Goal: Information Seeking & Learning: Learn about a topic

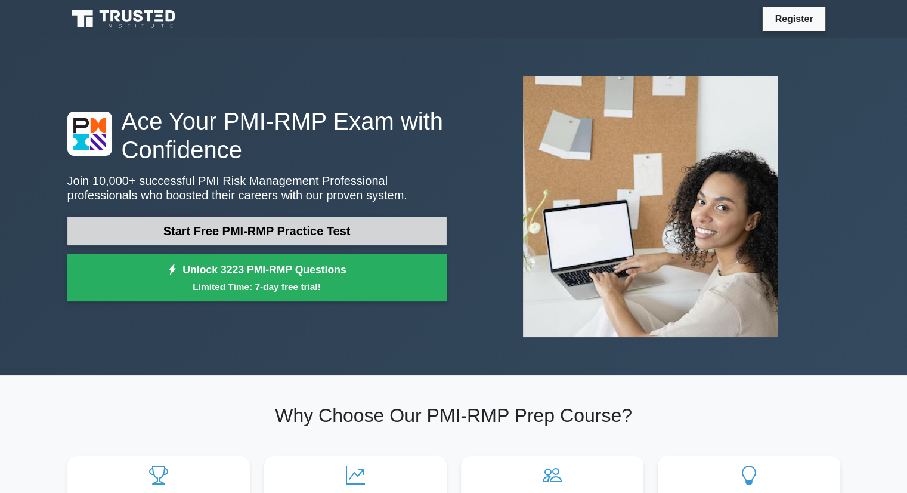
click at [254, 234] on link "Start Free PMI-RMP Practice Test" at bounding box center [256, 231] width 379 height 29
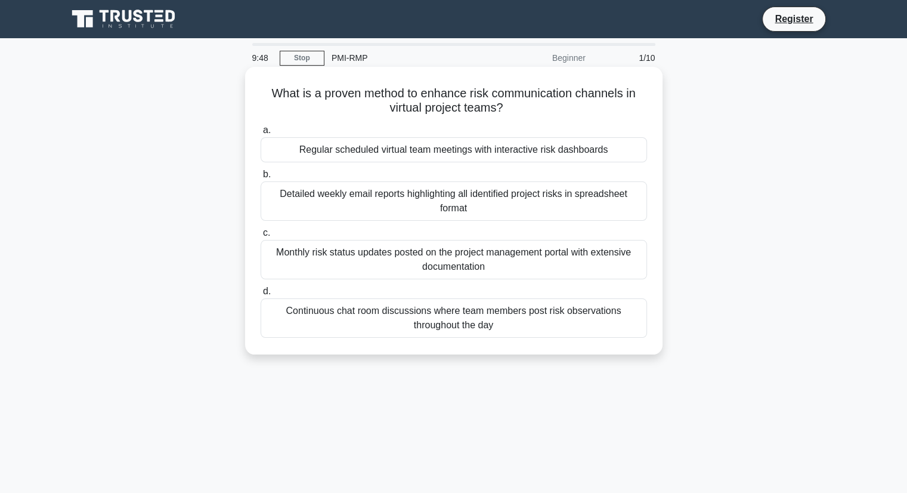
click at [375, 172] on label "b. Detailed weekly email reports highlighting all identified project risks in s…" at bounding box center [454, 194] width 387 height 54
click at [261, 172] on input "b. Detailed weekly email reports highlighting all identified project risks in s…" at bounding box center [261, 175] width 0 height 8
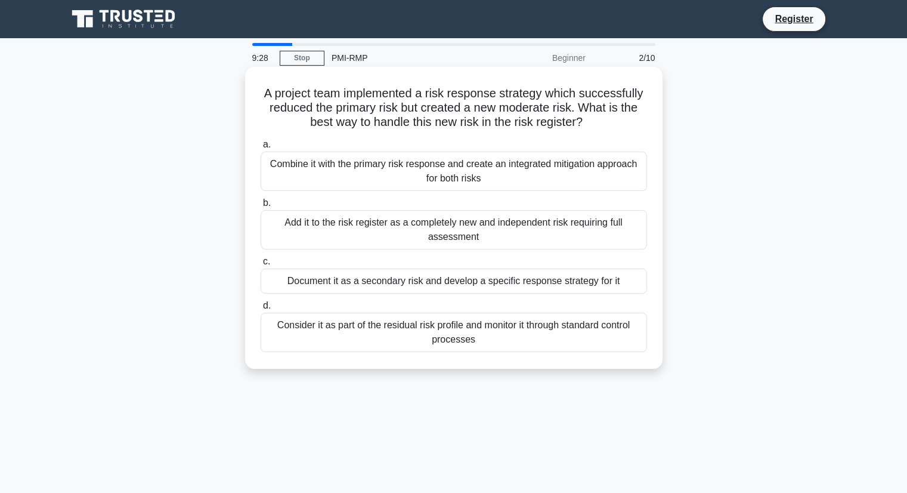
click at [369, 229] on div "Add it to the risk register as a completely new and independent risk requiring …" at bounding box center [454, 229] width 387 height 39
click at [261, 207] on input "b. Add it to the risk register as a completely new and independent risk requiri…" at bounding box center [261, 203] width 0 height 8
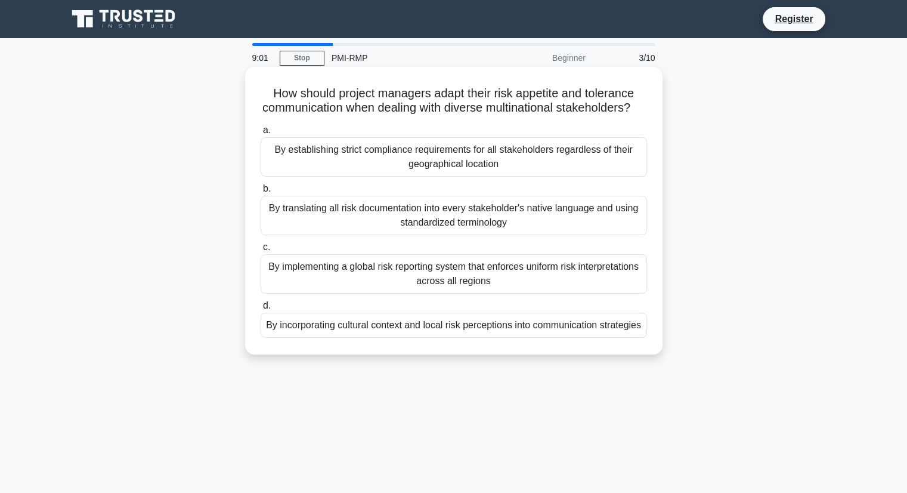
click at [391, 281] on div "By implementing a global risk reporting system that enforces uniform risk inter…" at bounding box center [454, 273] width 387 height 39
click at [261, 251] on input "c. By implementing a global risk reporting system that enforces uniform risk in…" at bounding box center [261, 247] width 0 height 8
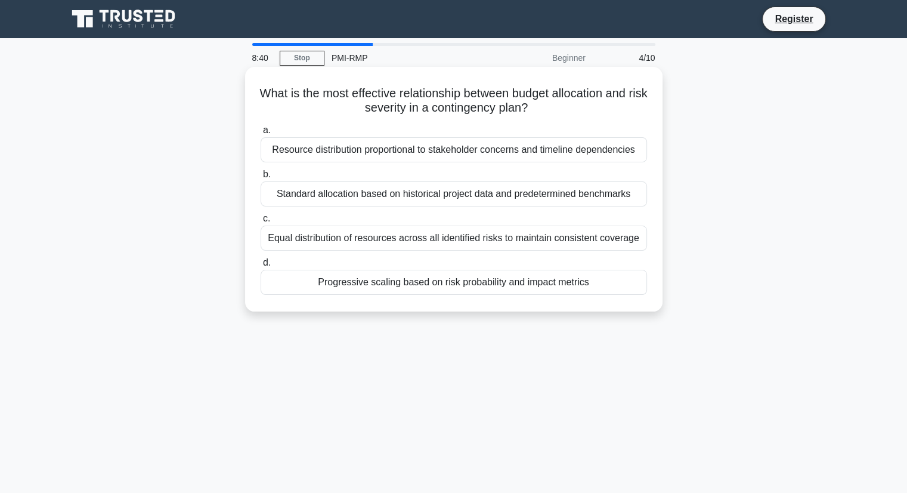
click at [410, 285] on div "Progressive scaling based on risk probability and impact metrics" at bounding box center [454, 282] width 387 height 25
click at [261, 267] on input "d. Progressive scaling based on risk probability and impact metrics" at bounding box center [261, 263] width 0 height 8
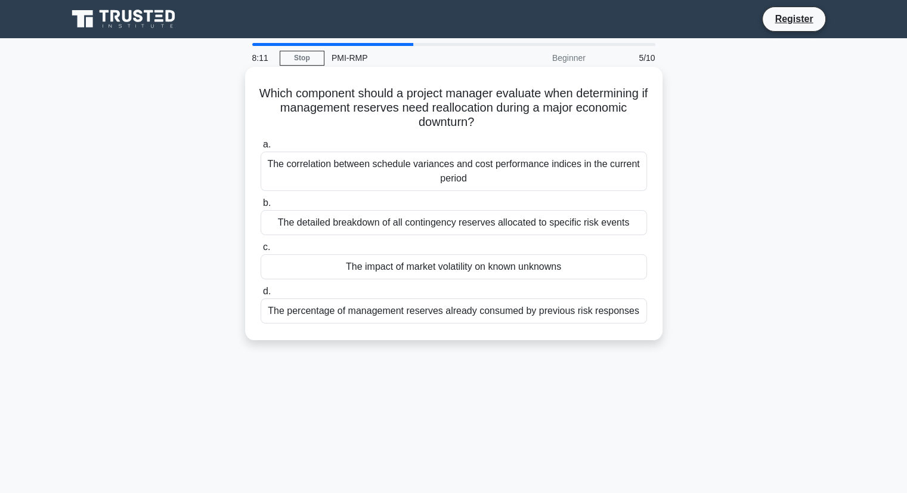
click at [408, 226] on div "The detailed breakdown of all contingency reserves allocated to specific risk e…" at bounding box center [454, 222] width 387 height 25
click at [261, 207] on input "b. The detailed breakdown of all contingency reserves allocated to specific ris…" at bounding box center [261, 203] width 0 height 8
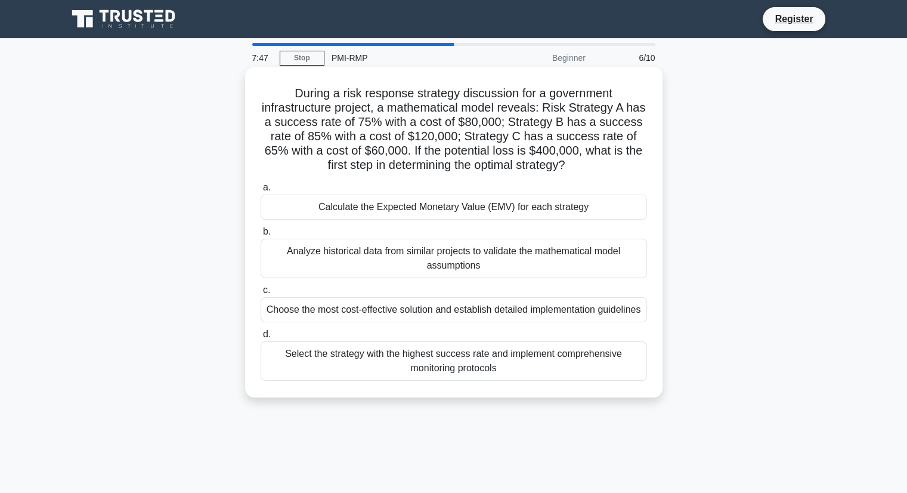
click at [401, 257] on div "Analyze historical data from similar projects to validate the mathematical mode…" at bounding box center [454, 258] width 387 height 39
click at [261, 236] on input "b. Analyze historical data from similar projects to validate the mathematical m…" at bounding box center [261, 232] width 0 height 8
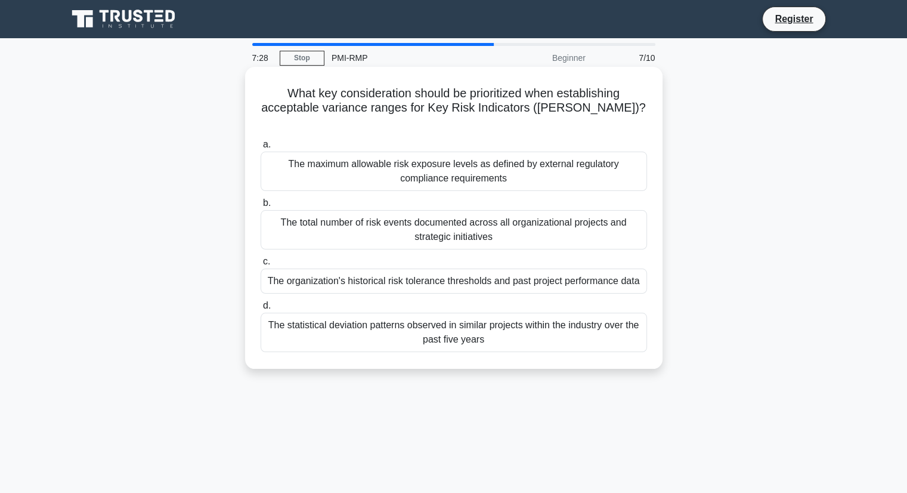
click at [452, 268] on div "The organization's historical risk tolerance thresholds and past project perfor…" at bounding box center [454, 280] width 387 height 25
click at [261, 265] on input "c. The organization's historical risk tolerance thresholds and past project per…" at bounding box center [261, 262] width 0 height 8
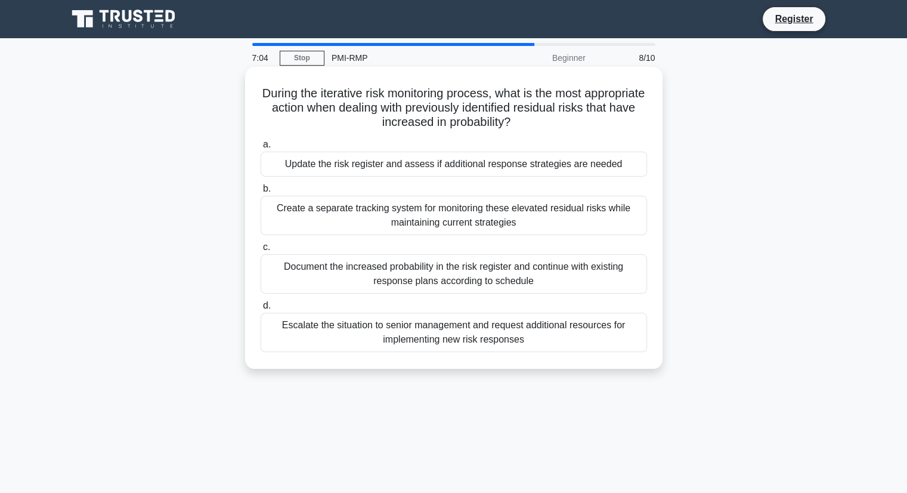
click at [419, 171] on div "Update the risk register and assess if additional response strategies are needed" at bounding box center [454, 164] width 387 height 25
click at [261, 149] on input "a. Update the risk register and assess if additional response strategies are ne…" at bounding box center [261, 145] width 0 height 8
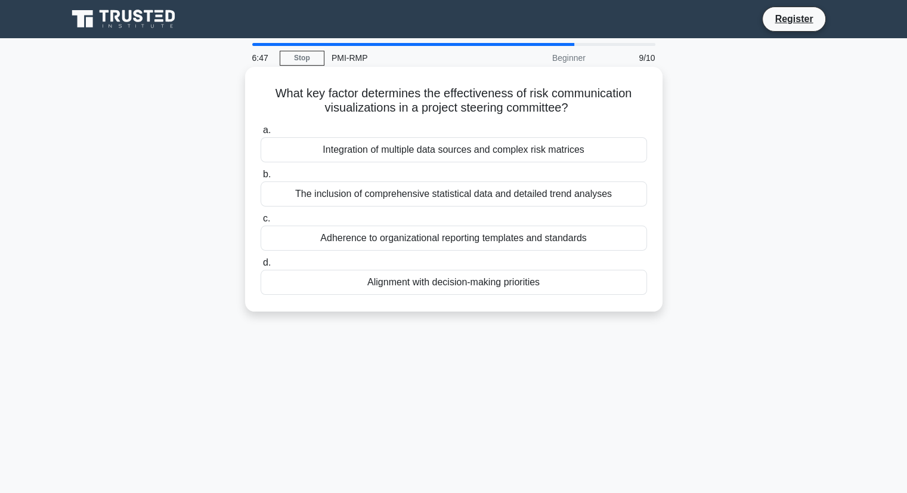
click at [468, 280] on div "Alignment with decision-making priorities" at bounding box center [454, 282] width 387 height 25
click at [261, 267] on input "d. Alignment with decision-making priorities" at bounding box center [261, 263] width 0 height 8
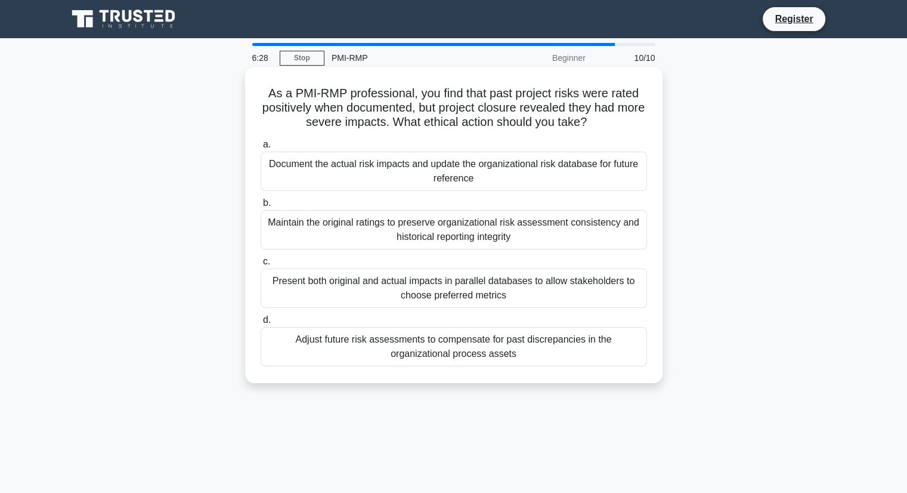
click at [454, 169] on div "Document the actual risk impacts and update the organizational risk database fo…" at bounding box center [454, 171] width 387 height 39
click at [261, 149] on input "a. Document the actual risk impacts and update the organizational risk database…" at bounding box center [261, 145] width 0 height 8
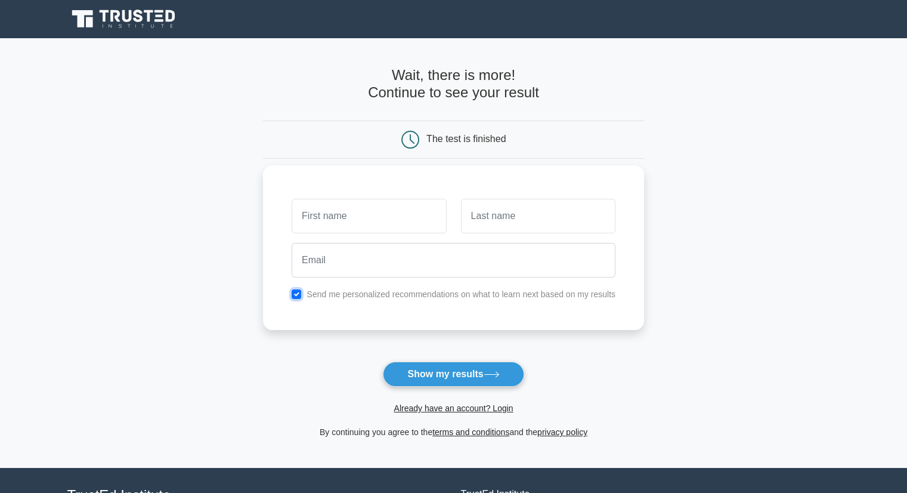
click at [299, 292] on input "checkbox" at bounding box center [297, 294] width 10 height 10
checkbox input "false"
click at [330, 215] on input "text" at bounding box center [369, 216] width 155 height 35
type input "Nikesh"
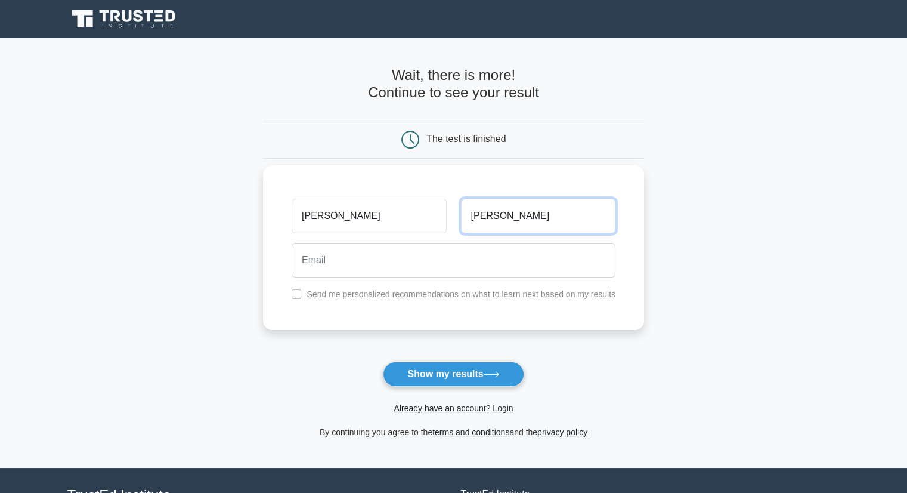
type input "Shrestha"
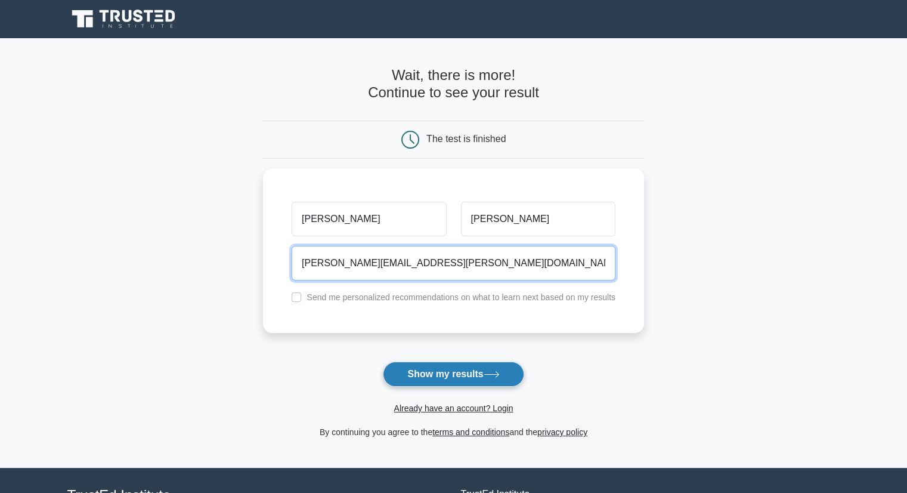
type input "nikesh.shrestha@yahoo.co.in"
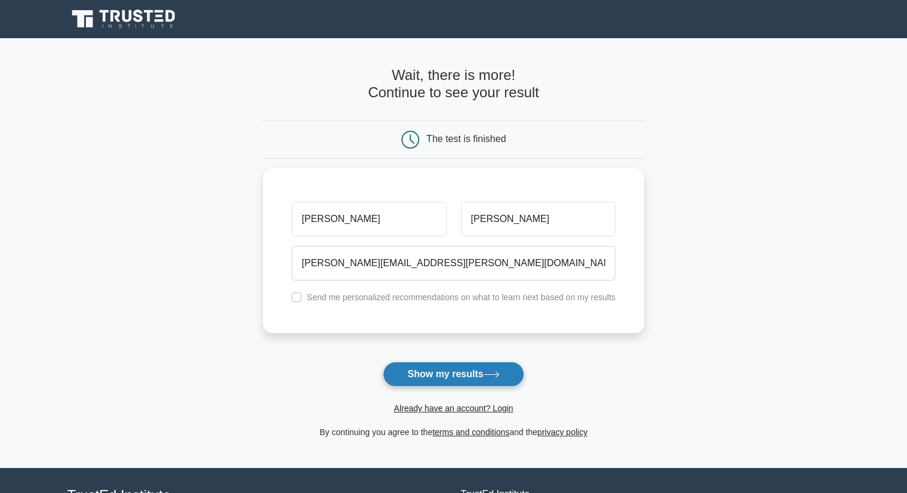
click at [465, 376] on button "Show my results" at bounding box center [453, 374] width 141 height 25
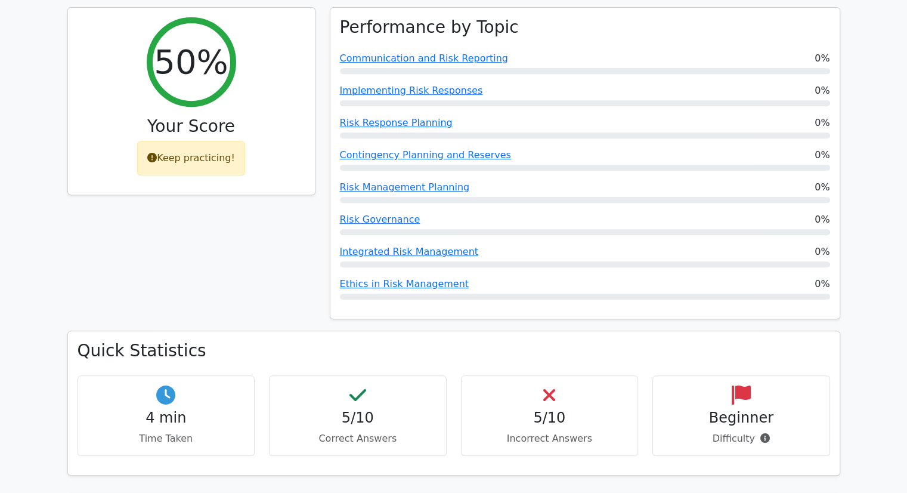
scroll to position [537, 0]
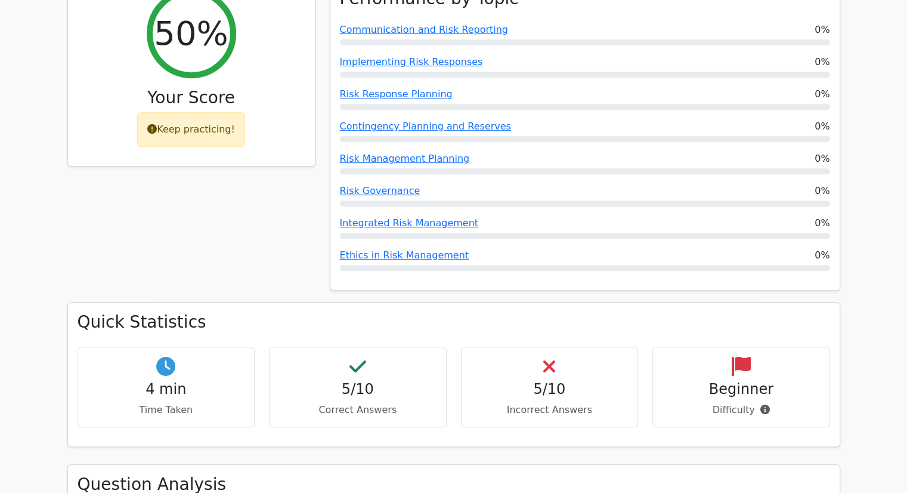
click at [527, 381] on h4 "5/10" at bounding box center [550, 389] width 158 height 17
click at [555, 381] on h4 "5/10" at bounding box center [550, 389] width 158 height 17
click at [553, 347] on div "5/10 Incorrect Answers" at bounding box center [550, 387] width 178 height 81
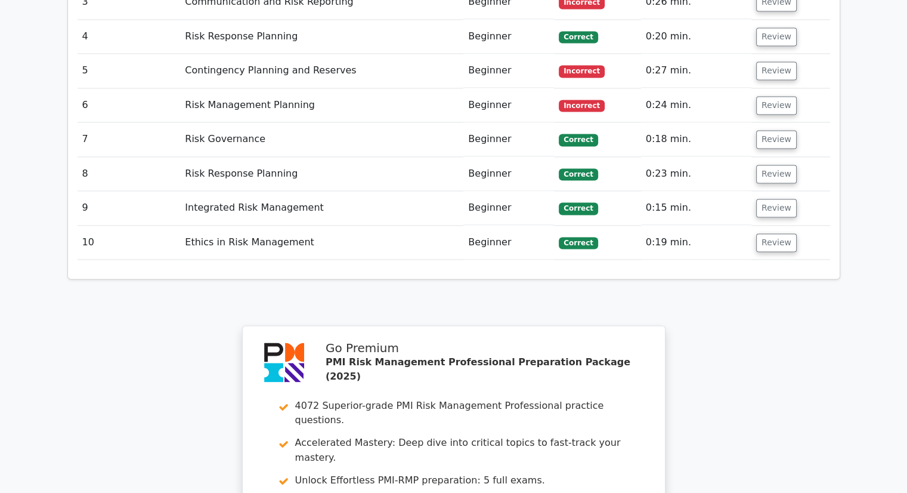
scroll to position [1611, 0]
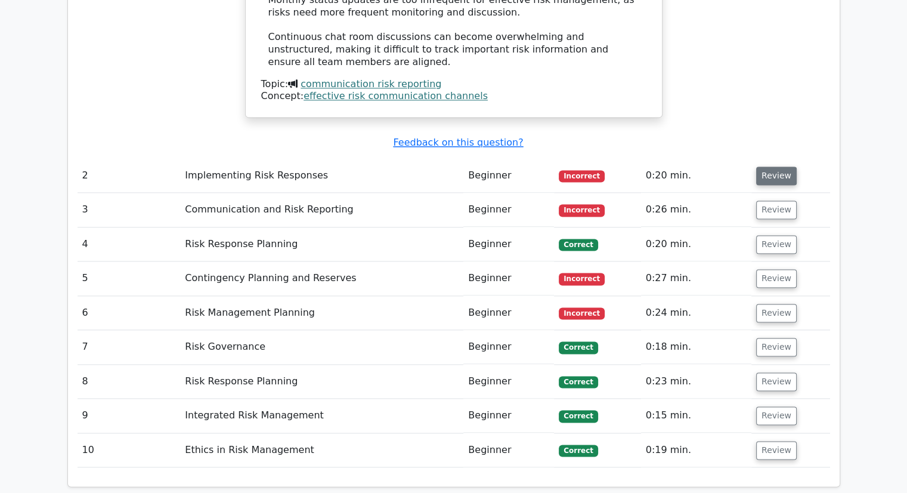
click at [777, 166] on button "Review" at bounding box center [777, 175] width 41 height 18
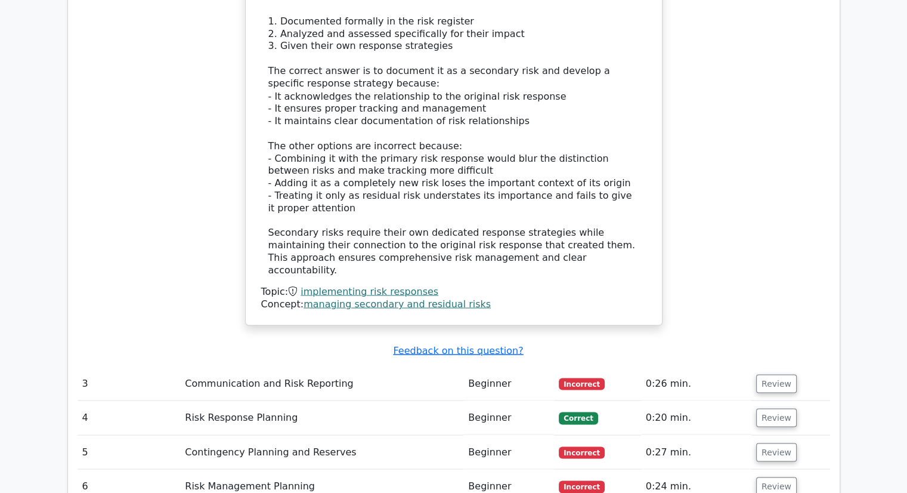
scroll to position [2267, 0]
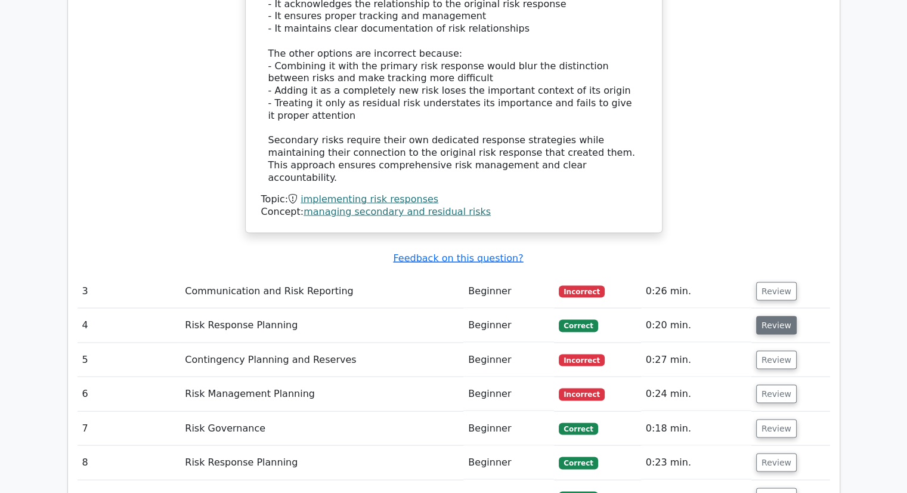
click at [768, 316] on button "Review" at bounding box center [777, 325] width 41 height 18
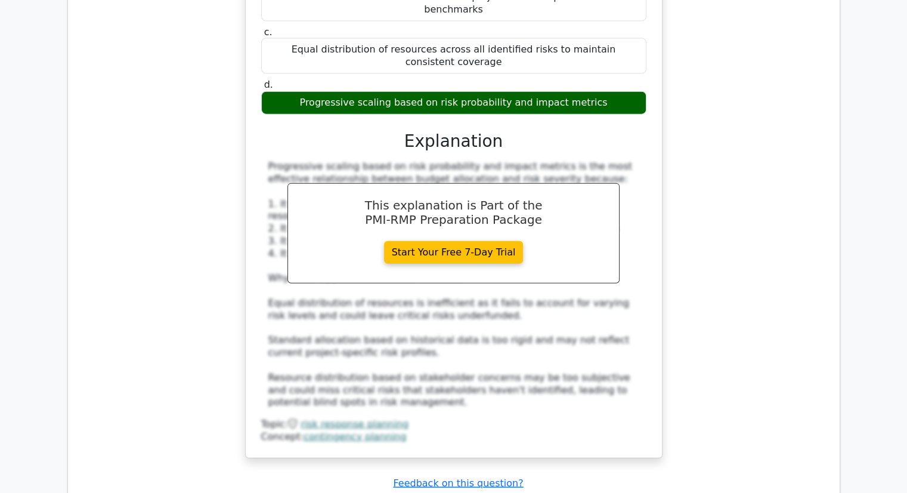
scroll to position [2923, 0]
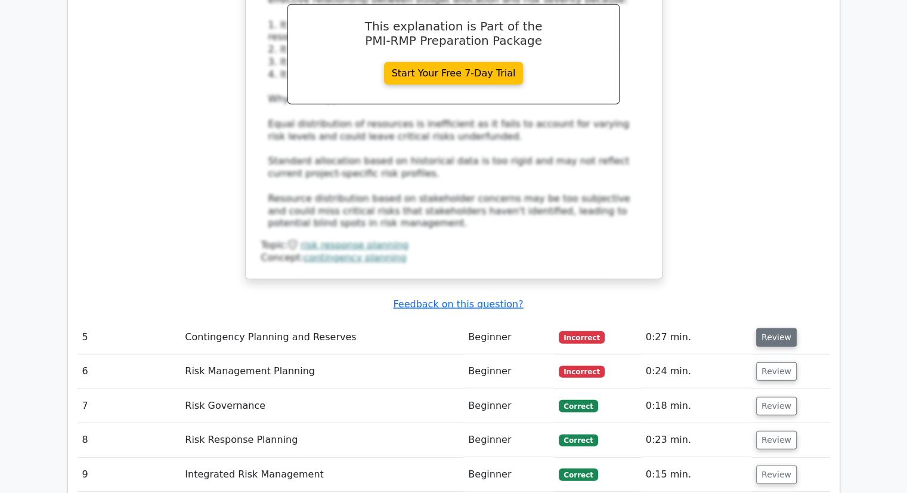
click at [770, 328] on button "Review" at bounding box center [777, 337] width 41 height 18
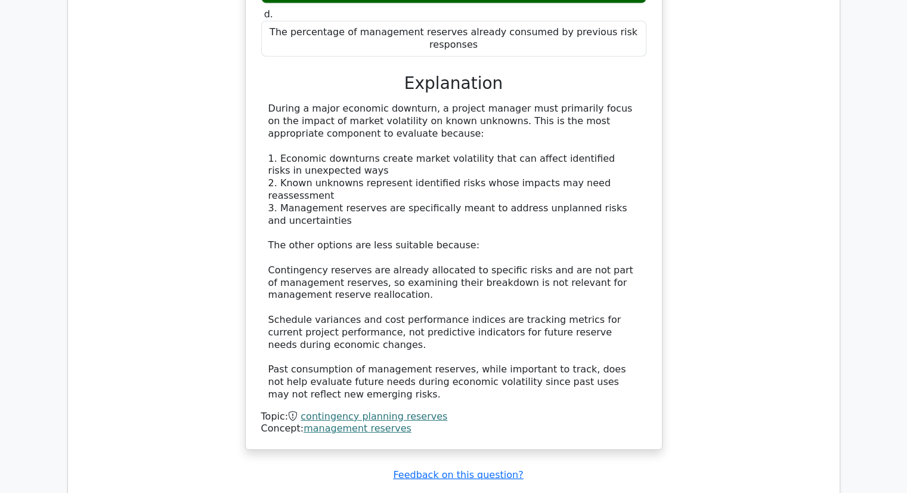
scroll to position [3580, 0]
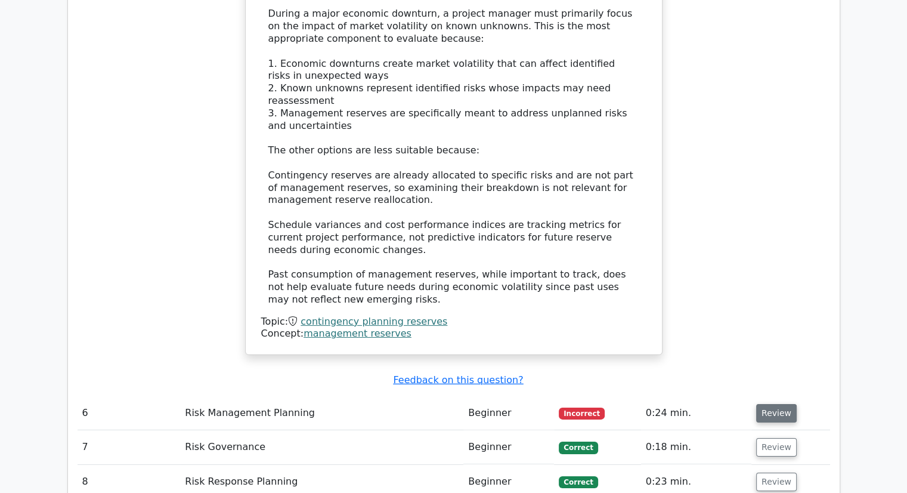
click at [761, 404] on button "Review" at bounding box center [777, 413] width 41 height 18
